Goal: Information Seeking & Learning: Learn about a topic

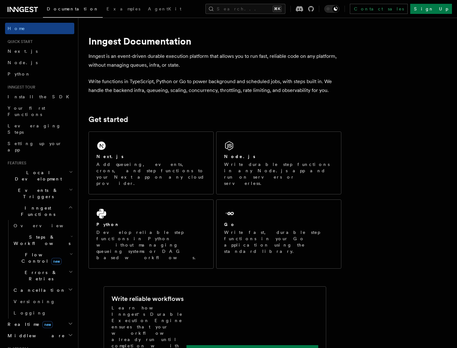
click at [60, 167] on h2 "Local Development" at bounding box center [39, 176] width 69 height 18
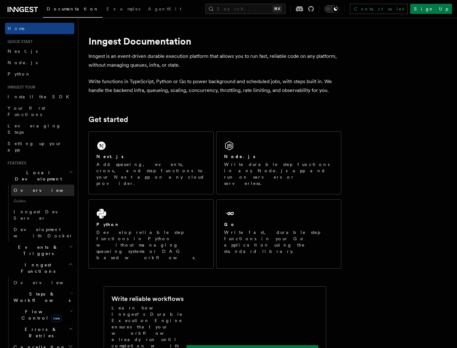
click at [41, 185] on link "Overview" at bounding box center [42, 190] width 63 height 11
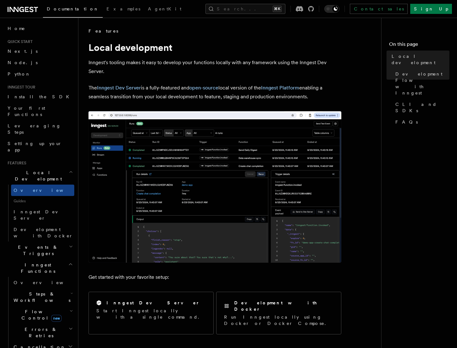
scroll to position [38, 0]
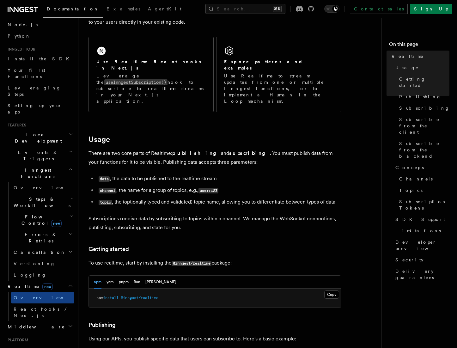
scroll to position [207, 0]
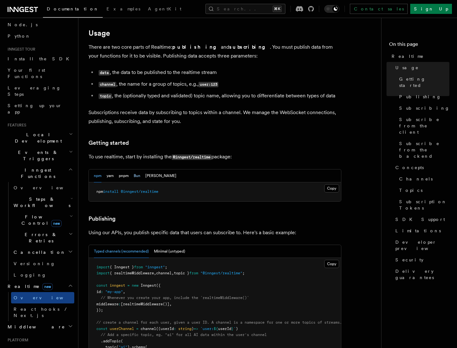
click at [138, 170] on button "Bun" at bounding box center [137, 176] width 7 height 13
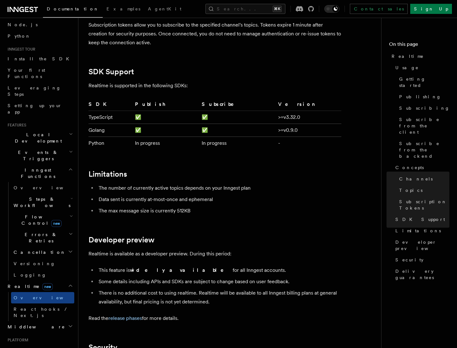
scroll to position [1956, 0]
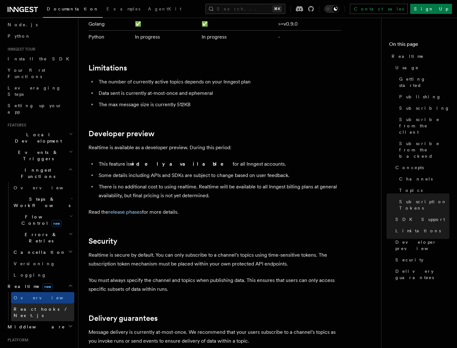
click at [44, 307] on span "React hooks / Next.js" at bounding box center [42, 312] width 56 height 11
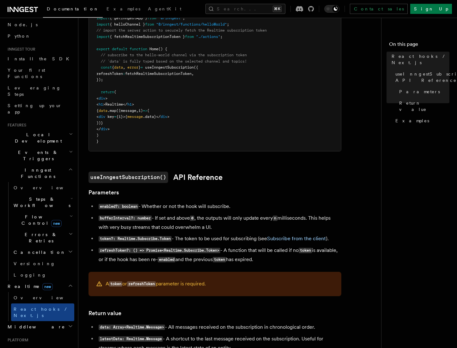
scroll to position [511, 0]
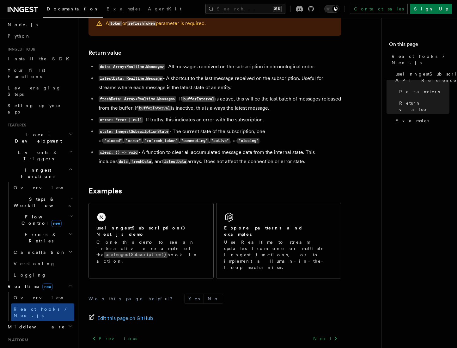
click at [42, 132] on span "Local Development" at bounding box center [37, 138] width 64 height 13
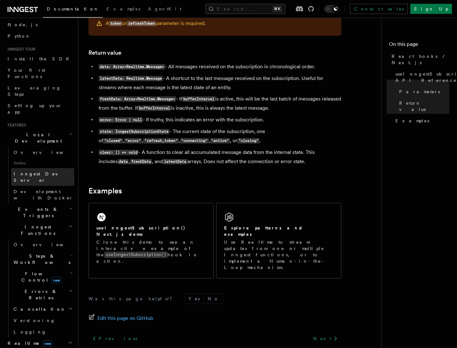
click at [41, 171] on span "Inngest Dev Server" at bounding box center [41, 176] width 54 height 11
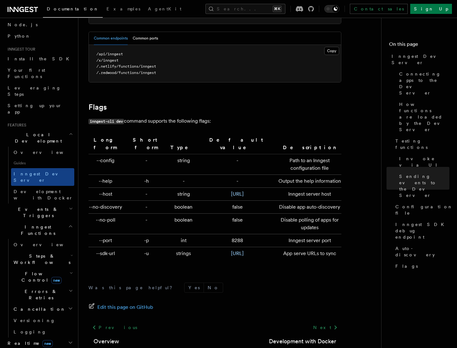
scroll to position [2043, 0]
